Goal: Find specific page/section: Find specific page/section

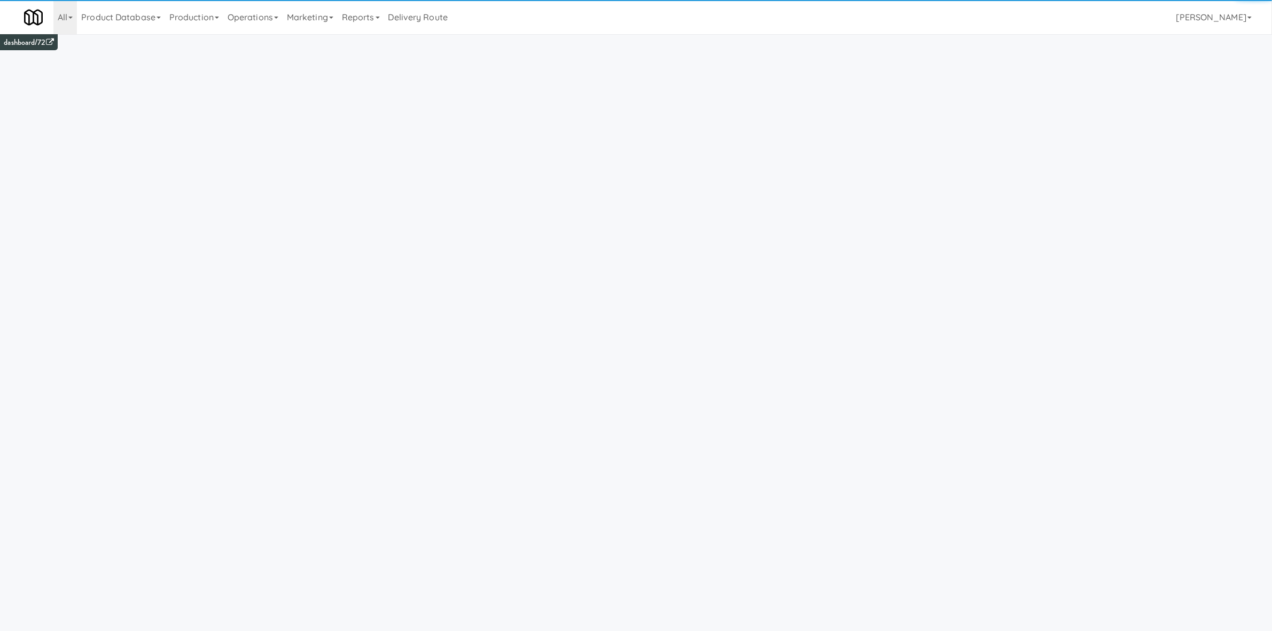
click at [283, 24] on link "Operations" at bounding box center [252, 17] width 59 height 34
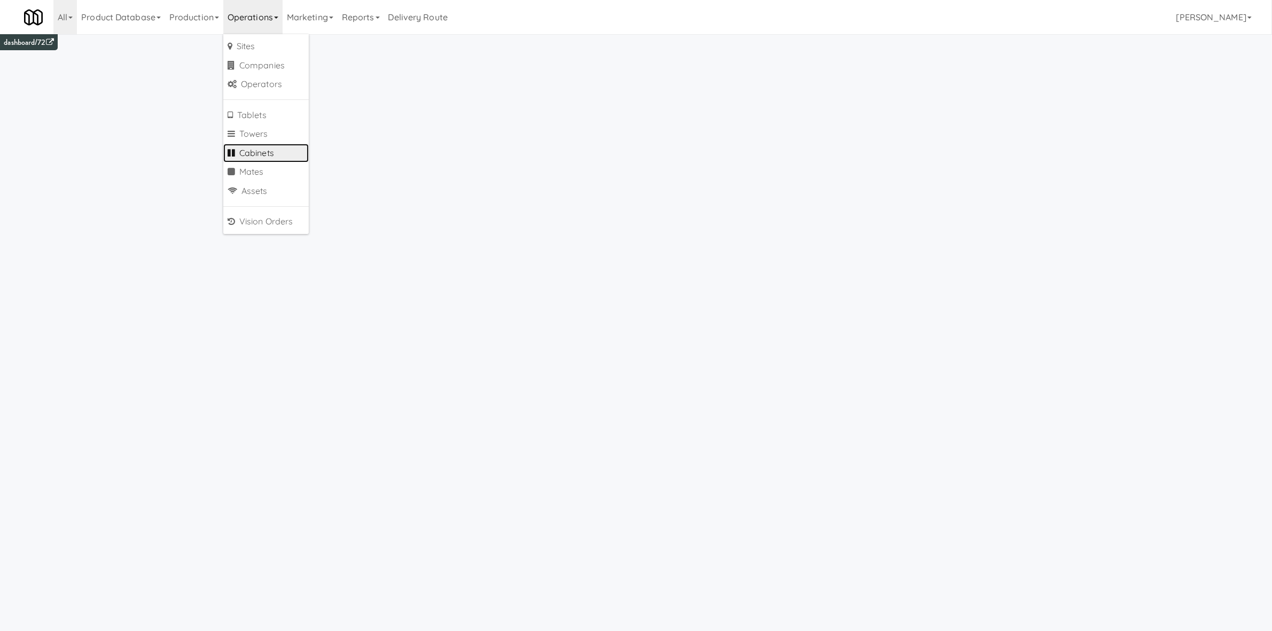
click at [255, 149] on link "Cabinets" at bounding box center [265, 153] width 85 height 19
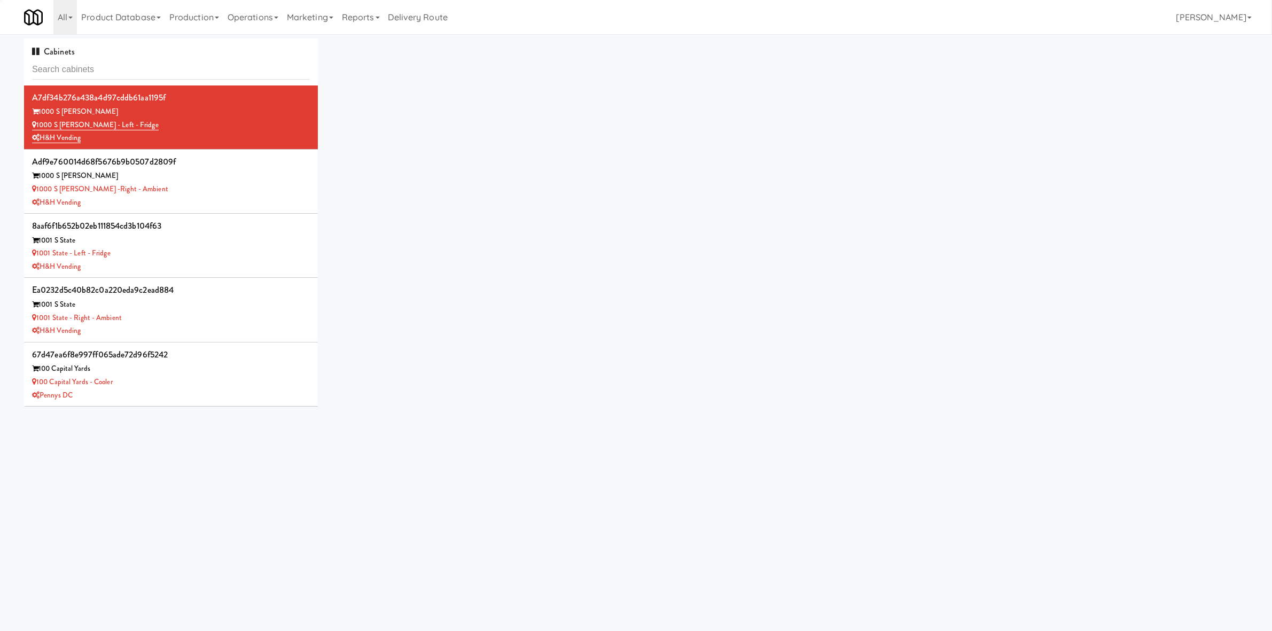
click at [110, 69] on input "text" at bounding box center [171, 70] width 278 height 20
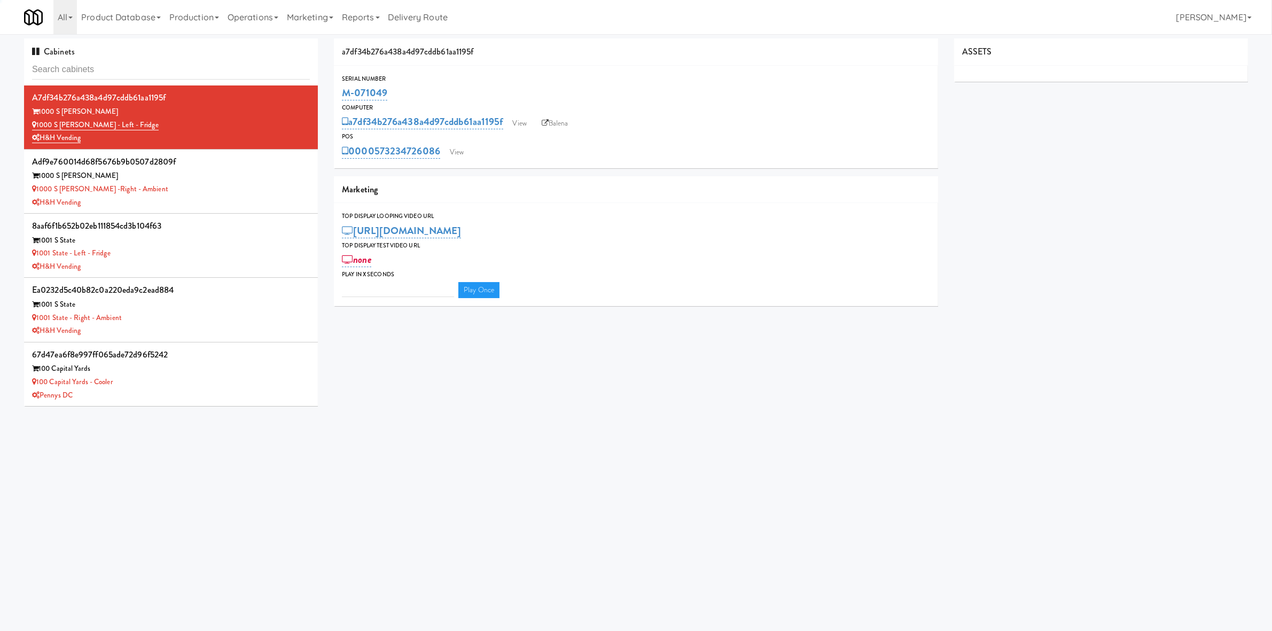
type input "3"
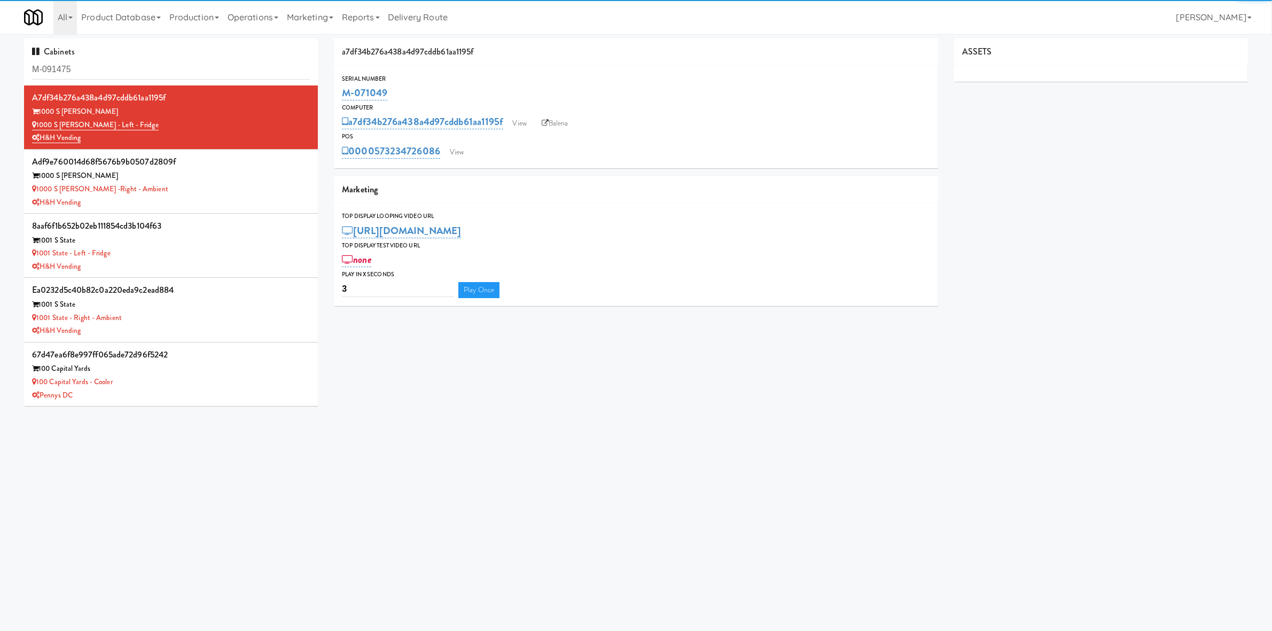
type input "M-091475"
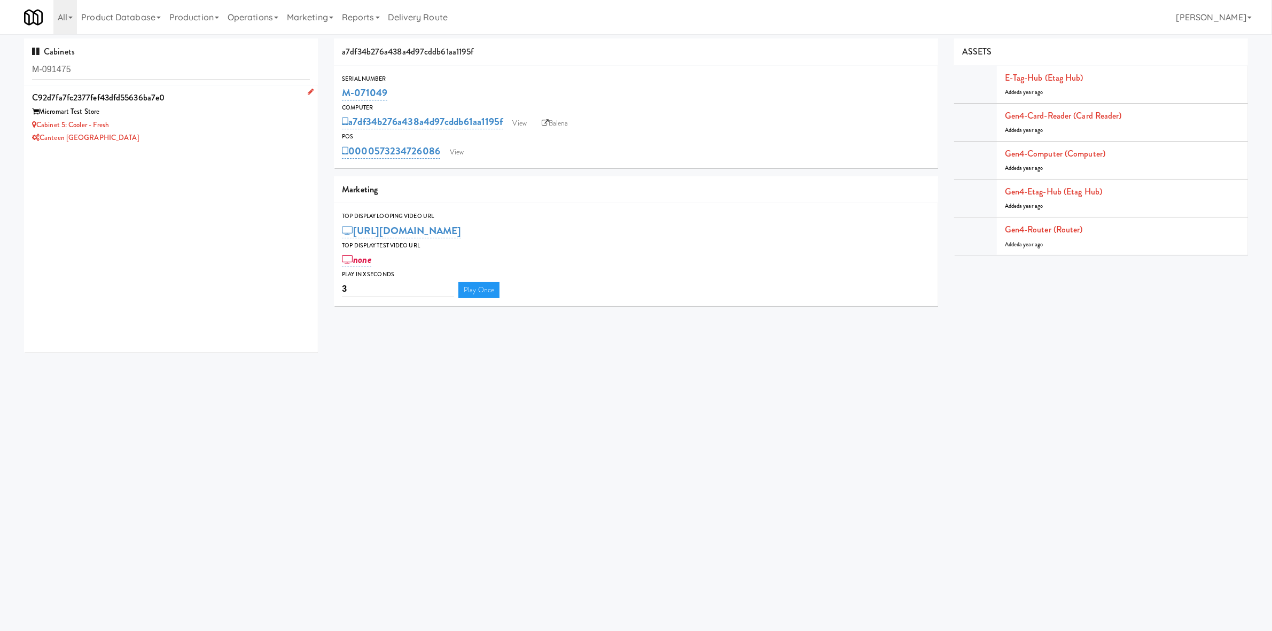
click at [186, 131] on div "c92d7fa7fc2377fef43dfd55636ba7e0 Micromart Test Store Cabinet 5: Cooler - Fresh…" at bounding box center [171, 117] width 278 height 55
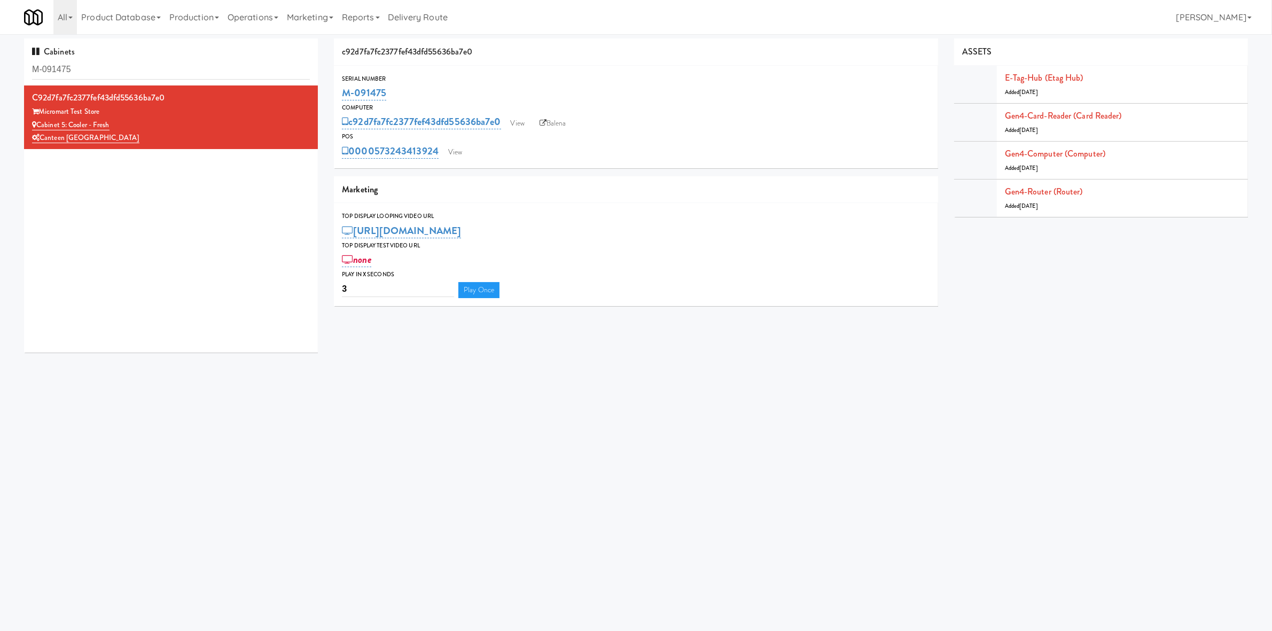
drag, startPoint x: 369, startPoint y: 142, endPoint x: 443, endPoint y: 150, distance: 74.7
click at [443, 150] on div "0000573243413924 View" at bounding box center [636, 151] width 588 height 18
copy link "0573243413924"
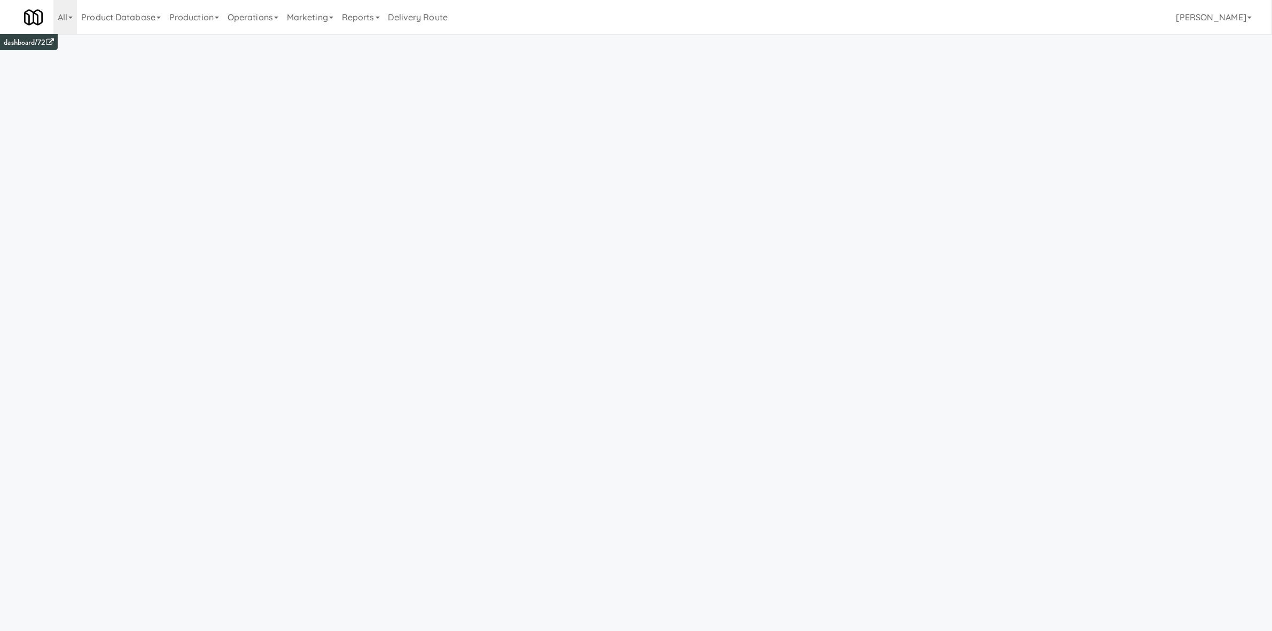
drag, startPoint x: 239, startPoint y: 21, endPoint x: 261, endPoint y: 120, distance: 101.3
click at [239, 24] on link "Operations" at bounding box center [252, 17] width 59 height 34
